Goal: Contribute content: Add original content to the website for others to see

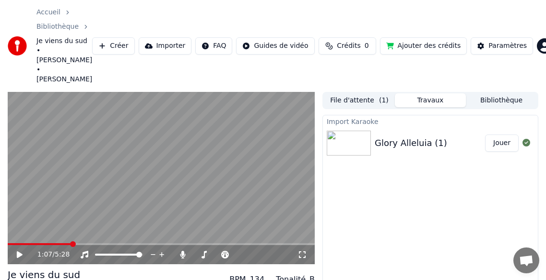
click at [396, 137] on div "Glory Alleluia (1)" at bounding box center [410, 143] width 72 height 13
click at [507, 135] on button "Jouer" at bounding box center [502, 143] width 34 height 17
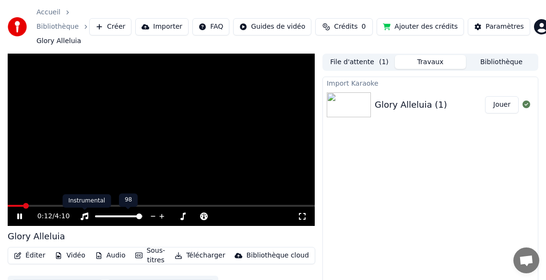
click at [88, 216] on icon at bounding box center [85, 217] width 8 height 8
click at [20, 214] on icon at bounding box center [19, 217] width 5 height 6
click at [15, 206] on span at bounding box center [23, 206] width 31 height 2
click at [15, 206] on span at bounding box center [18, 206] width 6 height 6
click at [85, 216] on icon at bounding box center [85, 217] width 10 height 8
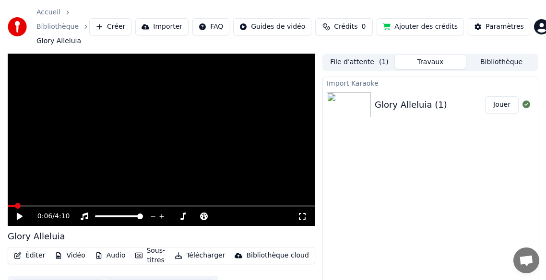
click at [20, 217] on icon at bounding box center [20, 216] width 6 height 7
click at [67, 26] on link "Bibliothèque" at bounding box center [57, 27] width 42 height 10
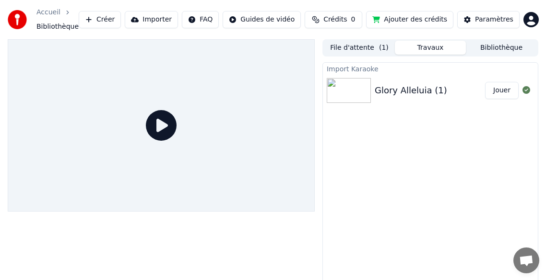
click at [53, 26] on span "Bibliothèque" at bounding box center [57, 27] width 42 height 10
click at [49, 14] on link "Accueil" at bounding box center [48, 13] width 24 height 10
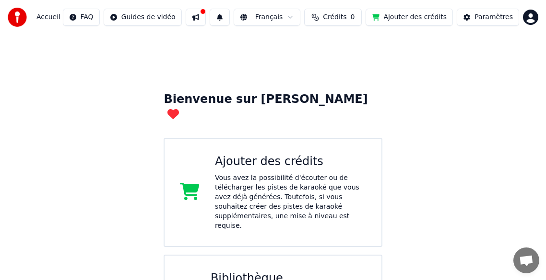
click at [57, 18] on span "Accueil" at bounding box center [48, 17] width 24 height 10
click at [206, 17] on button at bounding box center [196, 17] width 20 height 17
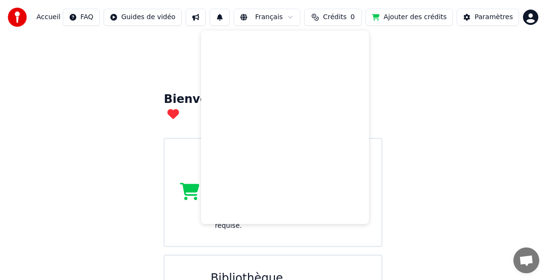
click at [94, 63] on div "Bienvenue sur Youka Ajouter des crédits Vous avez la possibilité d'écouter ou d…" at bounding box center [273, 234] width 546 height 399
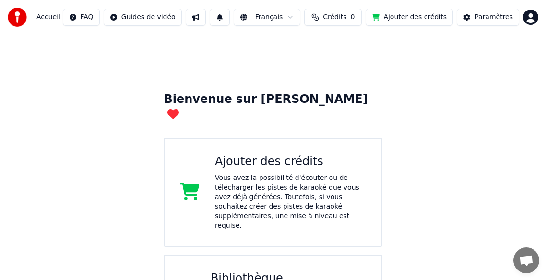
click at [42, 14] on span "Accueil" at bounding box center [48, 17] width 24 height 10
click at [499, 17] on div "Paramètres" at bounding box center [493, 17] width 38 height 10
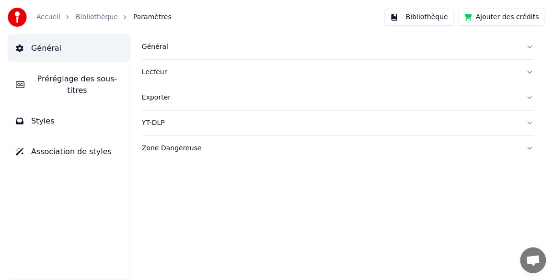
click at [95, 15] on link "Bibliothèque" at bounding box center [97, 17] width 42 height 10
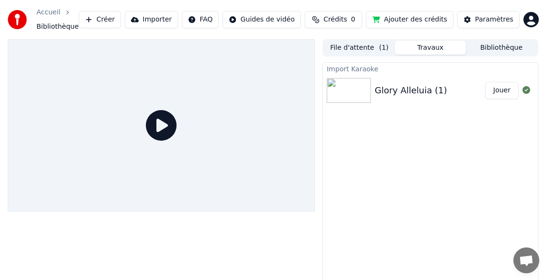
click at [170, 20] on button "Importer" at bounding box center [151, 19] width 53 height 17
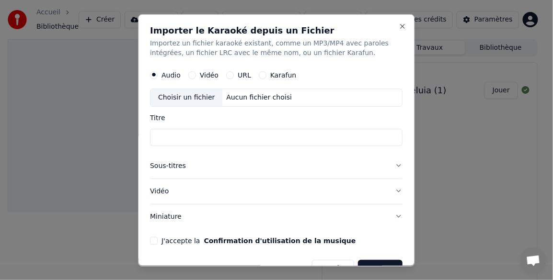
click at [277, 77] on label "Karafun" at bounding box center [283, 74] width 26 height 7
click at [267, 77] on button "Karafun" at bounding box center [263, 75] width 8 height 8
click at [168, 76] on label "Audio" at bounding box center [171, 74] width 19 height 7
click at [158, 76] on button "Audio" at bounding box center [155, 75] width 8 height 8
click at [170, 99] on div "Choisir un fichier" at bounding box center [187, 97] width 72 height 17
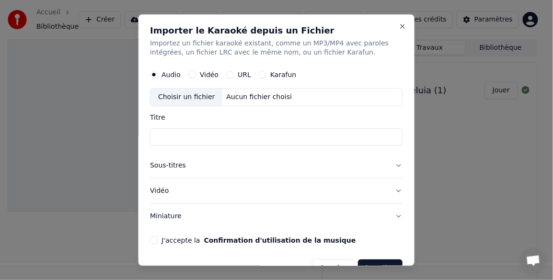
click at [184, 95] on div "Choisir un fichier" at bounding box center [187, 97] width 72 height 17
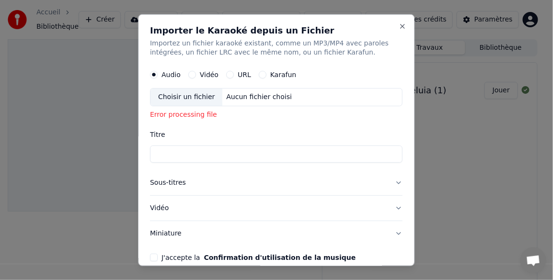
click at [180, 156] on input "Titre" at bounding box center [277, 154] width 253 height 17
click at [399, 25] on button "Close" at bounding box center [403, 26] width 8 height 8
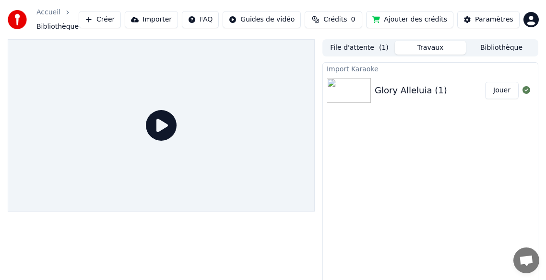
click at [502, 49] on button "Bibliothèque" at bounding box center [501, 48] width 71 height 14
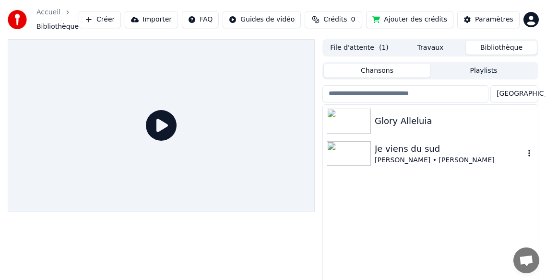
click at [406, 154] on div "Je viens du sud" at bounding box center [449, 148] width 150 height 13
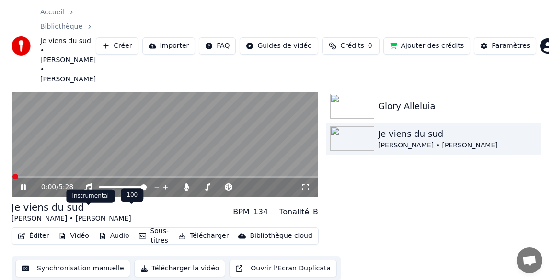
scroll to position [20, 0]
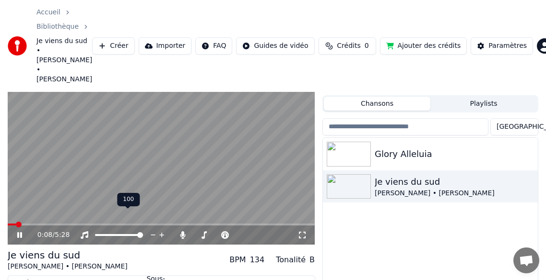
click at [85, 232] on icon at bounding box center [85, 236] width 10 height 8
click at [18, 233] on icon at bounding box center [19, 236] width 5 height 6
click at [177, 37] on button "Importer" at bounding box center [165, 45] width 53 height 17
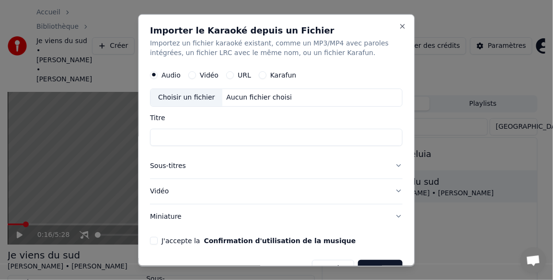
click at [206, 75] on label "Vidéo" at bounding box center [209, 74] width 19 height 7
click at [196, 75] on button "Vidéo" at bounding box center [192, 75] width 8 height 8
click at [186, 98] on div "Choisir un fichier" at bounding box center [187, 97] width 72 height 17
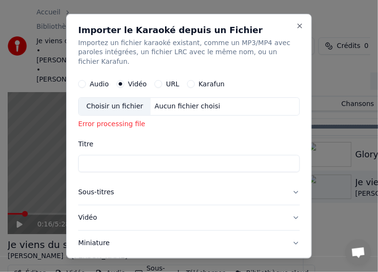
click at [122, 98] on div "Choisir un fichier" at bounding box center [115, 106] width 72 height 17
click at [296, 24] on button "Close" at bounding box center [300, 26] width 8 height 8
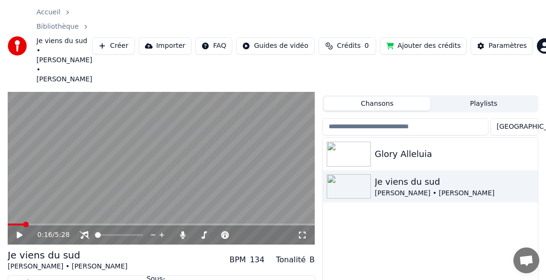
click at [166, 37] on button "Importer" at bounding box center [165, 45] width 53 height 17
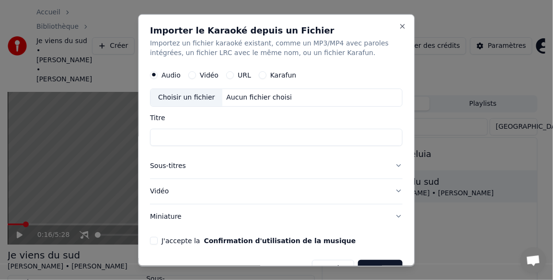
click at [165, 136] on input "Titre" at bounding box center [277, 136] width 253 height 17
click at [183, 99] on div "Choisir un fichier" at bounding box center [187, 97] width 72 height 17
type input "**********"
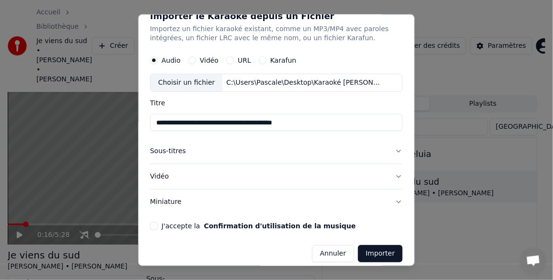
scroll to position [22, 0]
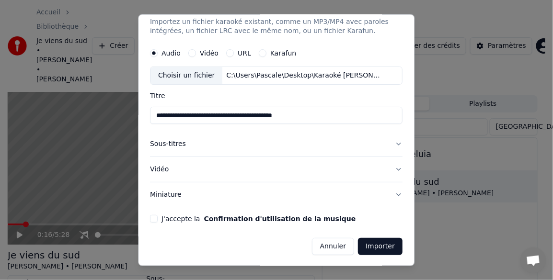
click at [366, 247] on button "Importer" at bounding box center [381, 246] width 45 height 17
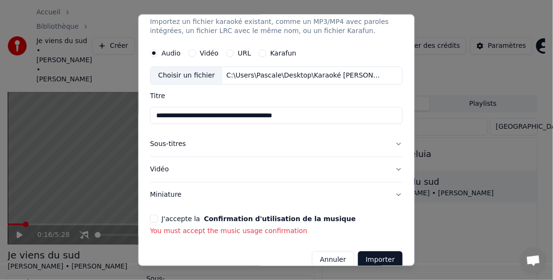
click at [156, 218] on button "J'accepte la Confirmation d'utilisation de la musique" at bounding box center [155, 219] width 8 height 8
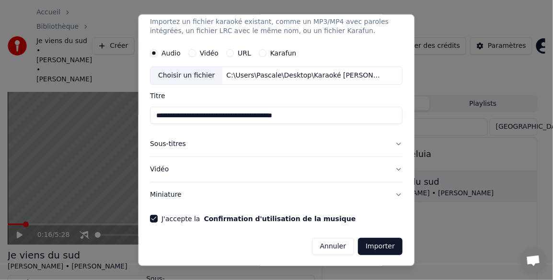
click at [363, 250] on button "Importer" at bounding box center [381, 246] width 45 height 17
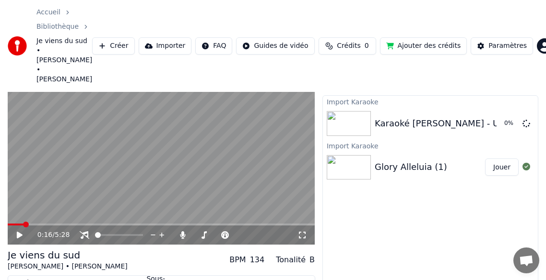
click at [127, 37] on button "Créer" at bounding box center [113, 45] width 42 height 17
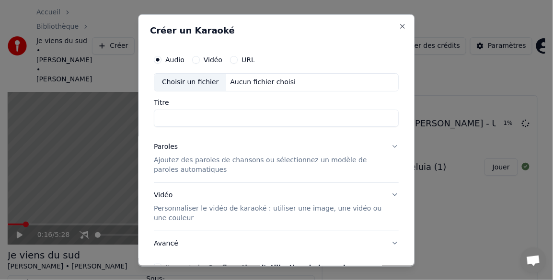
click at [172, 115] on input "Titre" at bounding box center [276, 117] width 245 height 17
click at [172, 118] on input "Titre" at bounding box center [276, 117] width 245 height 17
click at [179, 82] on div "Choisir un fichier" at bounding box center [191, 81] width 72 height 17
type input "**********"
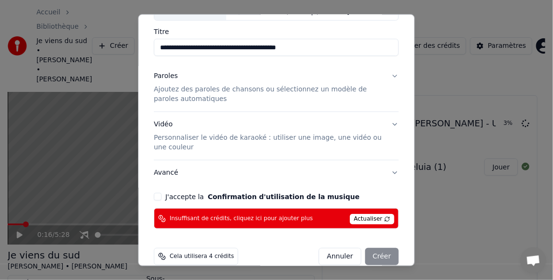
scroll to position [64, 0]
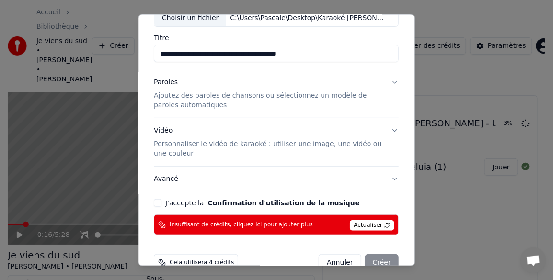
click at [378, 262] on div "Annuler Créer" at bounding box center [359, 263] width 80 height 17
click at [368, 221] on span "Actualiser" at bounding box center [372, 226] width 45 height 11
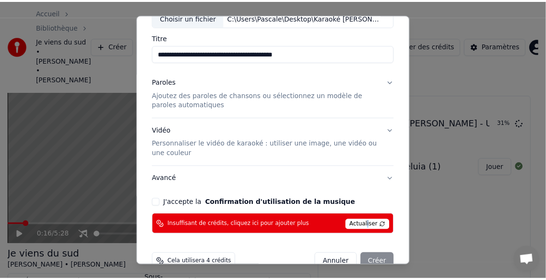
scroll to position [0, 0]
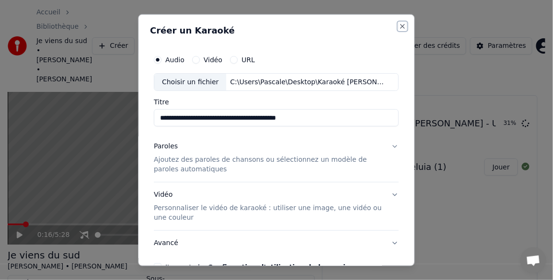
click at [399, 27] on button "Close" at bounding box center [403, 26] width 8 height 8
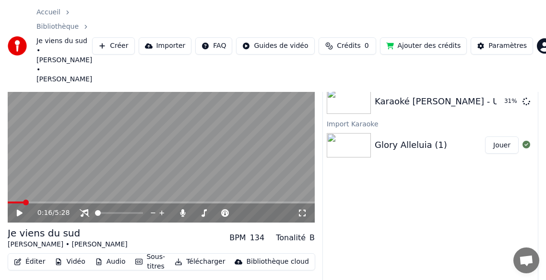
scroll to position [54, 0]
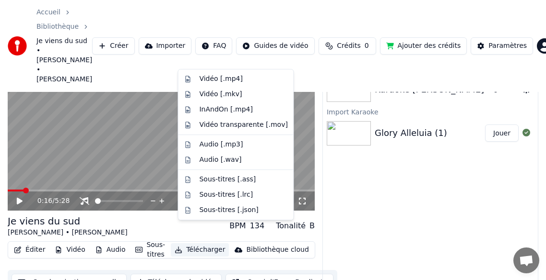
click at [200, 244] on button "Télécharger" at bounding box center [200, 250] width 58 height 13
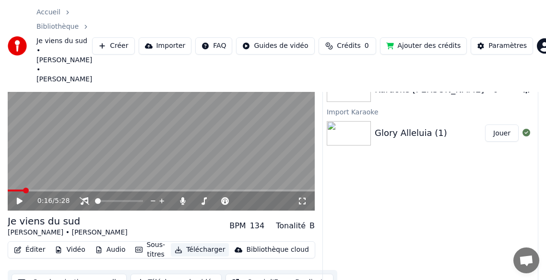
click at [200, 244] on button "Télécharger" at bounding box center [200, 250] width 58 height 13
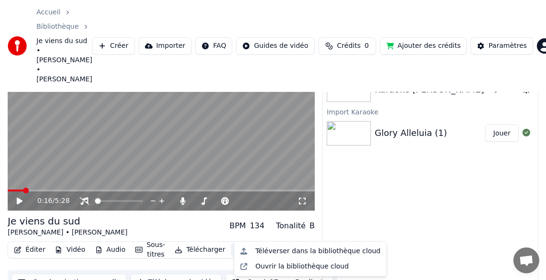
click at [270, 245] on div "Bibliothèque cloud" at bounding box center [277, 250] width 62 height 10
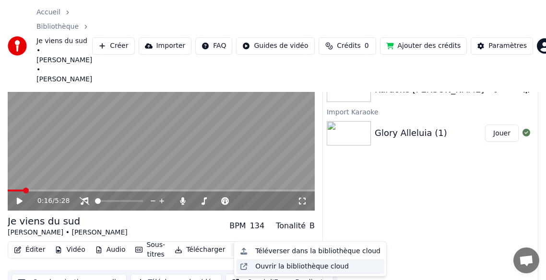
click at [269, 269] on div "Ouvrir la bibliothèque cloud" at bounding box center [301, 267] width 93 height 10
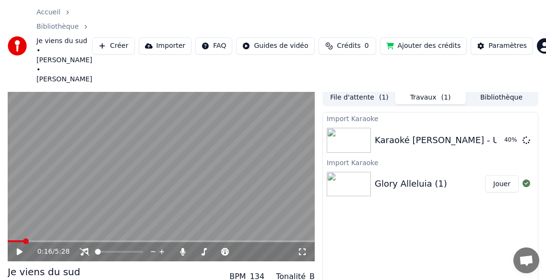
scroll to position [0, 0]
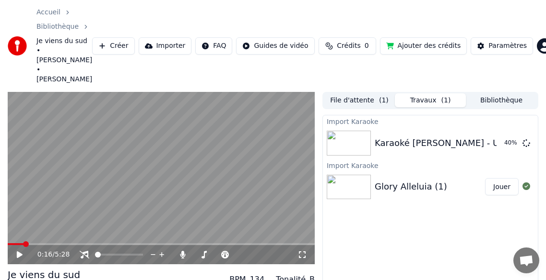
click at [493, 93] on button "Bibliothèque" at bounding box center [501, 100] width 71 height 14
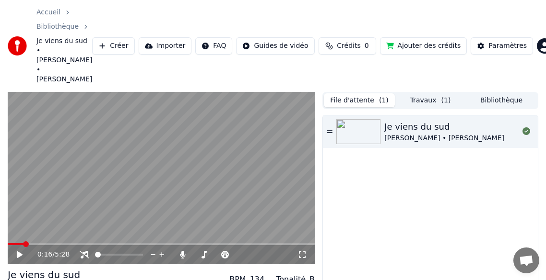
click at [366, 93] on button "File d'attente ( 1 )" at bounding box center [359, 100] width 71 height 14
click at [427, 93] on button "Travaux ( 1 )" at bounding box center [430, 100] width 71 height 14
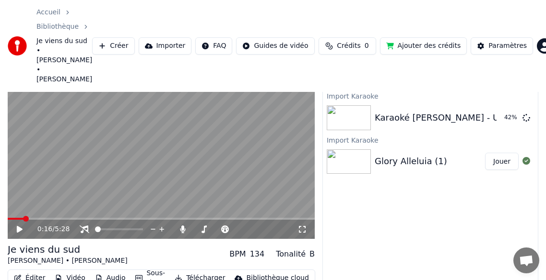
scroll to position [54, 0]
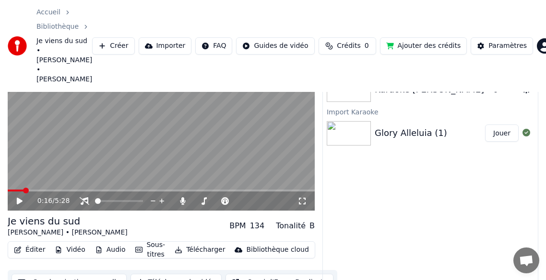
click at [20, 198] on icon at bounding box center [20, 201] width 6 height 7
click at [262, 162] on video at bounding box center [161, 124] width 307 height 173
click at [8, 188] on span at bounding box center [11, 191] width 6 height 6
click at [19, 198] on icon at bounding box center [20, 201] width 6 height 7
click at [81, 198] on icon at bounding box center [85, 202] width 10 height 8
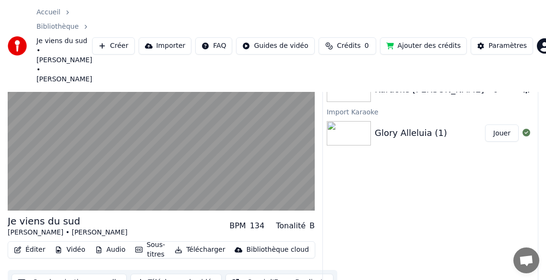
click at [85, 274] on button "Synchronisation manuelle" at bounding box center [69, 282] width 115 height 17
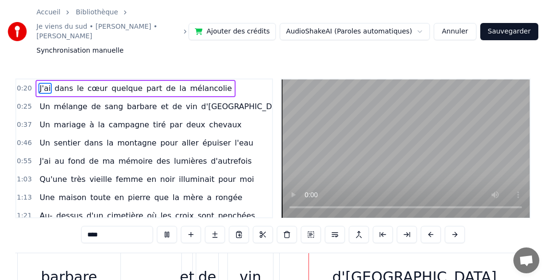
scroll to position [0, 4515]
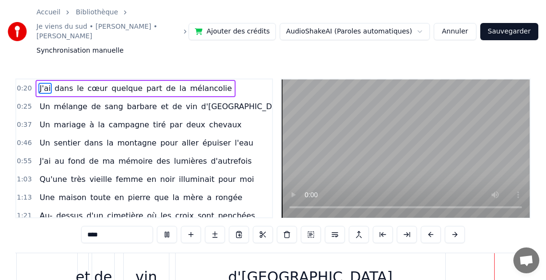
click at [44, 101] on span "Un" at bounding box center [44, 106] width 12 height 11
type input "**"
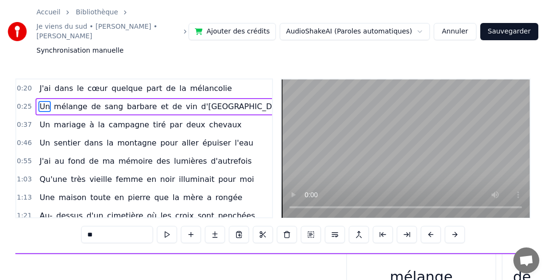
scroll to position [0, 3648]
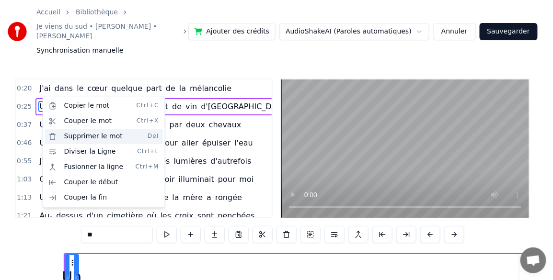
click at [79, 137] on div "Supprimer le mot Del" at bounding box center [104, 136] width 118 height 15
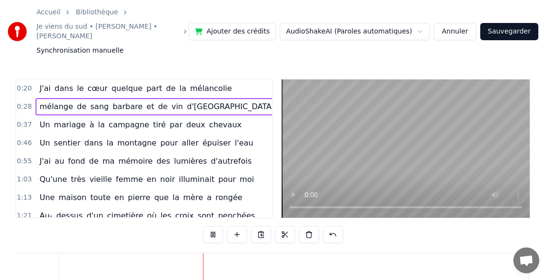
scroll to position [0, 6166]
click at [210, 119] on span "chevaux" at bounding box center [225, 124] width 35 height 11
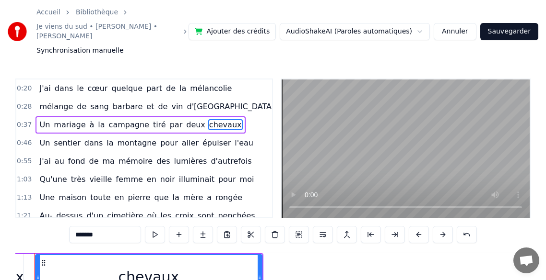
scroll to position [0, 5924]
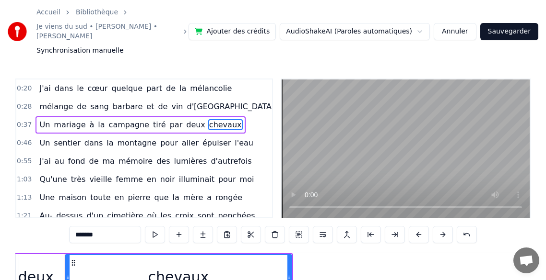
click at [118, 119] on span "campagne" at bounding box center [129, 124] width 42 height 11
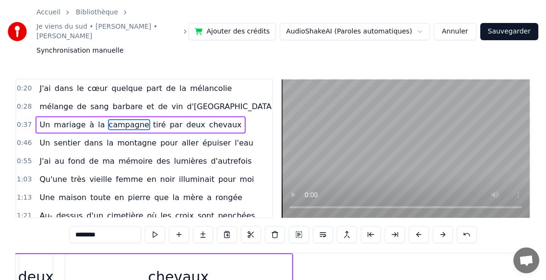
click at [43, 138] on span "Un" at bounding box center [44, 143] width 12 height 11
type input "**"
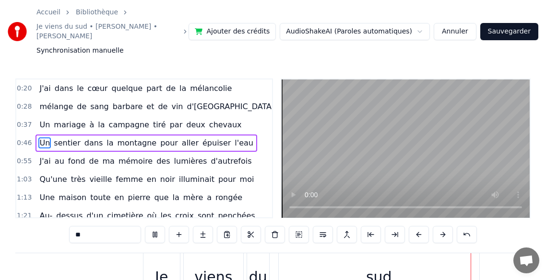
scroll to position [0, 12957]
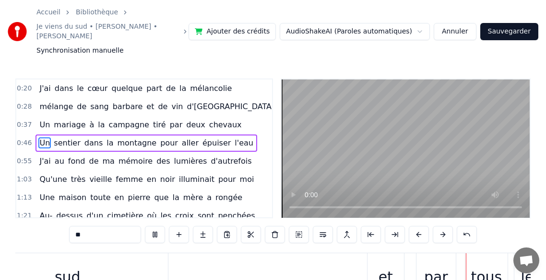
click at [0, 40] on div "Accueil Bibliothèque Je viens du sud • [PERSON_NAME] • [PERSON_NAME] Synchronis…" at bounding box center [273, 31] width 546 height 63
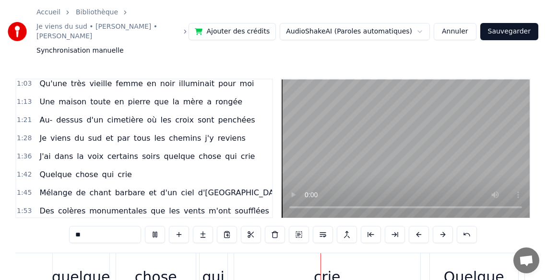
scroll to position [0, 14402]
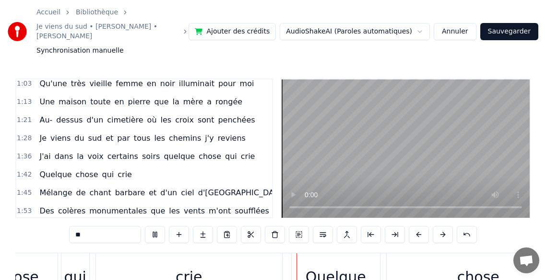
click at [128, 57] on div "Accueil Bibliothèque Je viens du sud • [PERSON_NAME] • [PERSON_NAME] Synchronis…" at bounding box center [273, 175] width 546 height 350
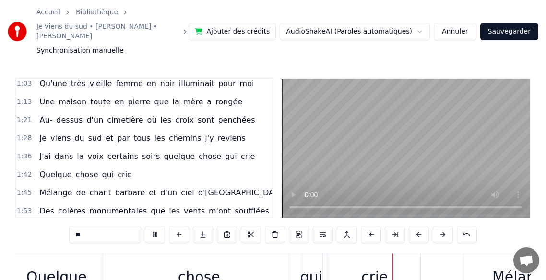
scroll to position [0, 14912]
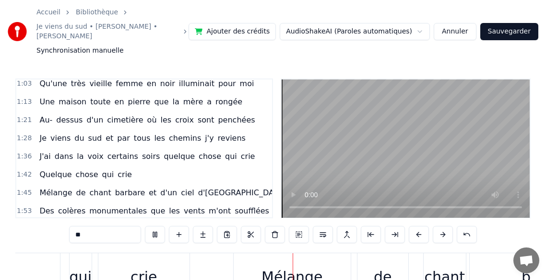
click at [496, 27] on button "Sauvegarder" at bounding box center [509, 31] width 58 height 17
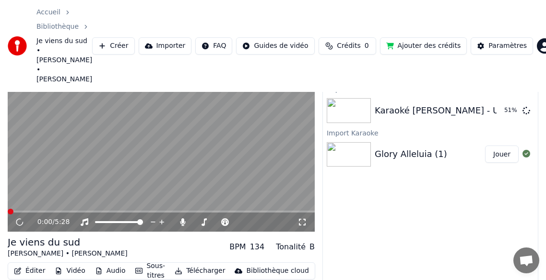
scroll to position [48, 0]
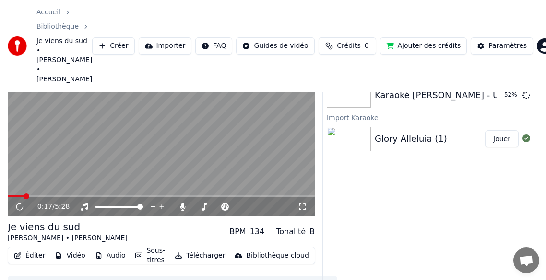
click at [23, 196] on span at bounding box center [161, 197] width 307 height 2
click at [12, 175] on video at bounding box center [161, 130] width 307 height 173
click at [9, 196] on span at bounding box center [9, 197] width 2 height 2
click at [11, 194] on span at bounding box center [14, 197] width 6 height 6
click at [10, 196] on span at bounding box center [9, 197] width 3 height 2
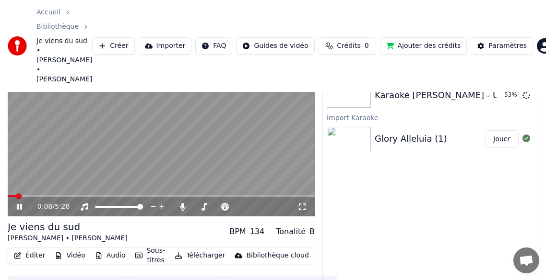
scroll to position [0, 0]
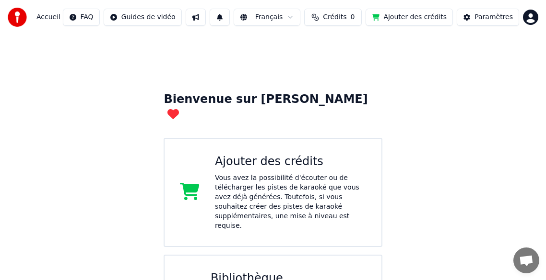
click at [45, 20] on span "Accueil" at bounding box center [48, 17] width 24 height 10
click at [484, 18] on div "Paramètres" at bounding box center [493, 17] width 38 height 10
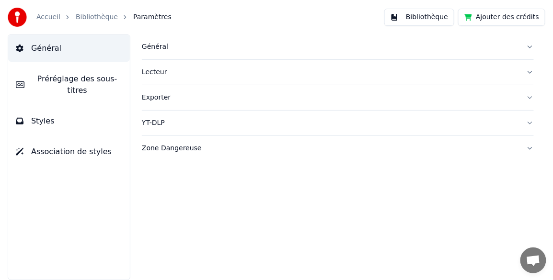
click at [100, 19] on link "Bibliothèque" at bounding box center [97, 17] width 42 height 10
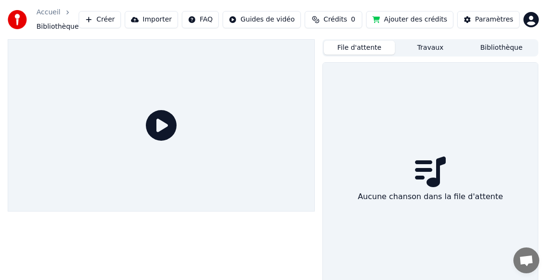
click at [374, 47] on button "File d'attente" at bounding box center [359, 48] width 71 height 14
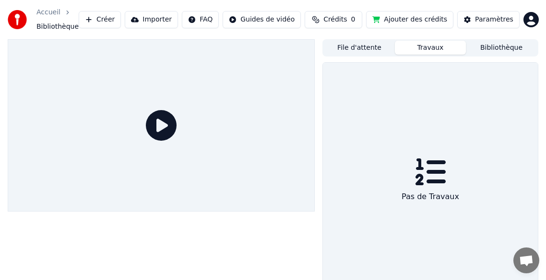
click at [430, 49] on button "Travaux" at bounding box center [430, 48] width 71 height 14
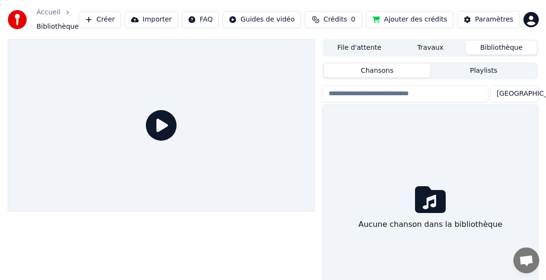
click at [485, 47] on button "Bibliothèque" at bounding box center [501, 48] width 71 height 14
